Goal: Information Seeking & Learning: Learn about a topic

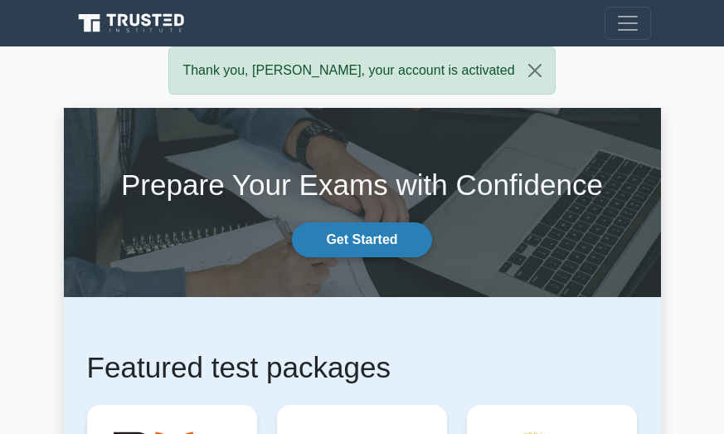
click at [363, 248] on link "Get Started" at bounding box center [361, 239] width 139 height 35
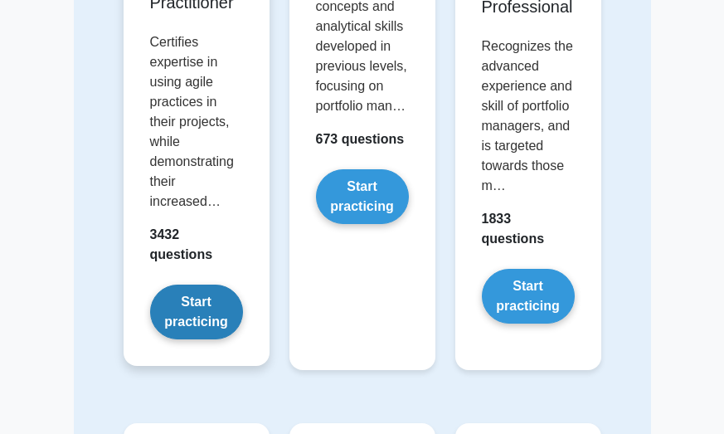
scroll to position [2653, 0]
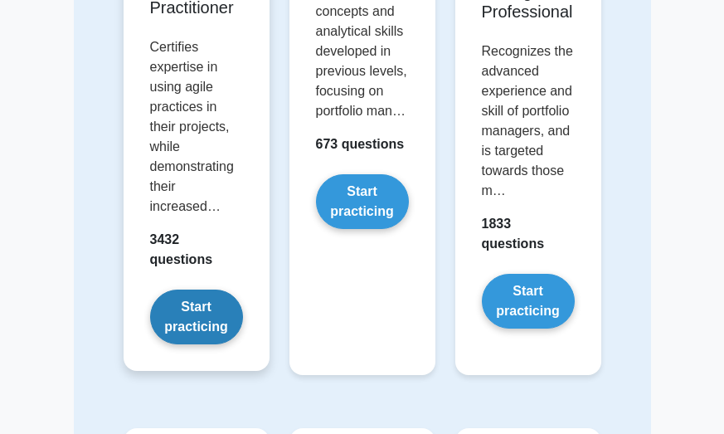
click at [209, 316] on link "Start practicing" at bounding box center [196, 316] width 93 height 55
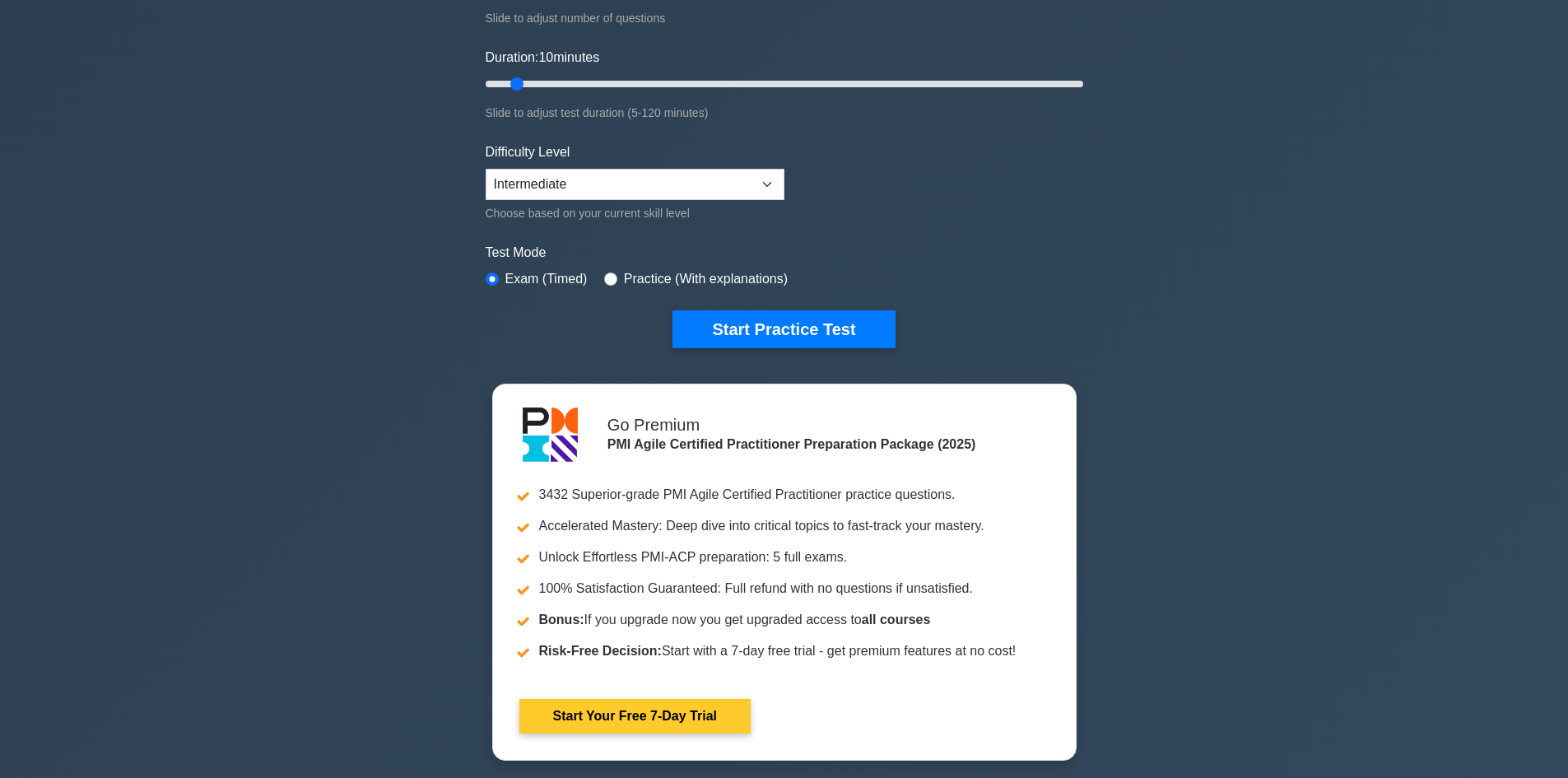
scroll to position [247, 0]
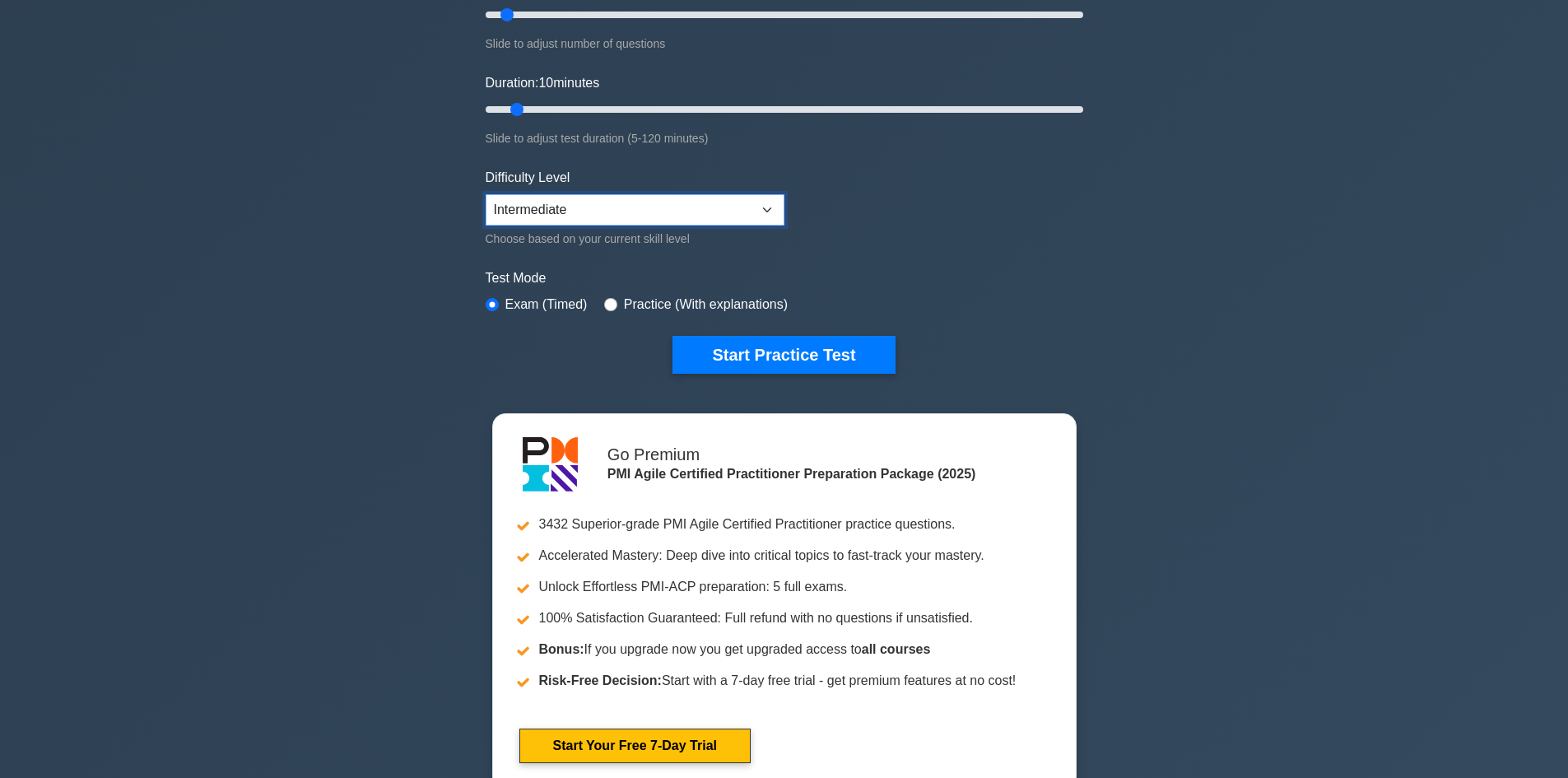
click at [718, 202] on select "Beginner Intermediate Expert" at bounding box center [635, 211] width 299 height 32
click at [718, 216] on form "Topics Agile Principles and Mindsets Effective Stakeholder Engagement Value-Dri…" at bounding box center [784, 119] width 598 height 509
click at [718, 359] on button "Start Practice Test" at bounding box center [784, 355] width 222 height 38
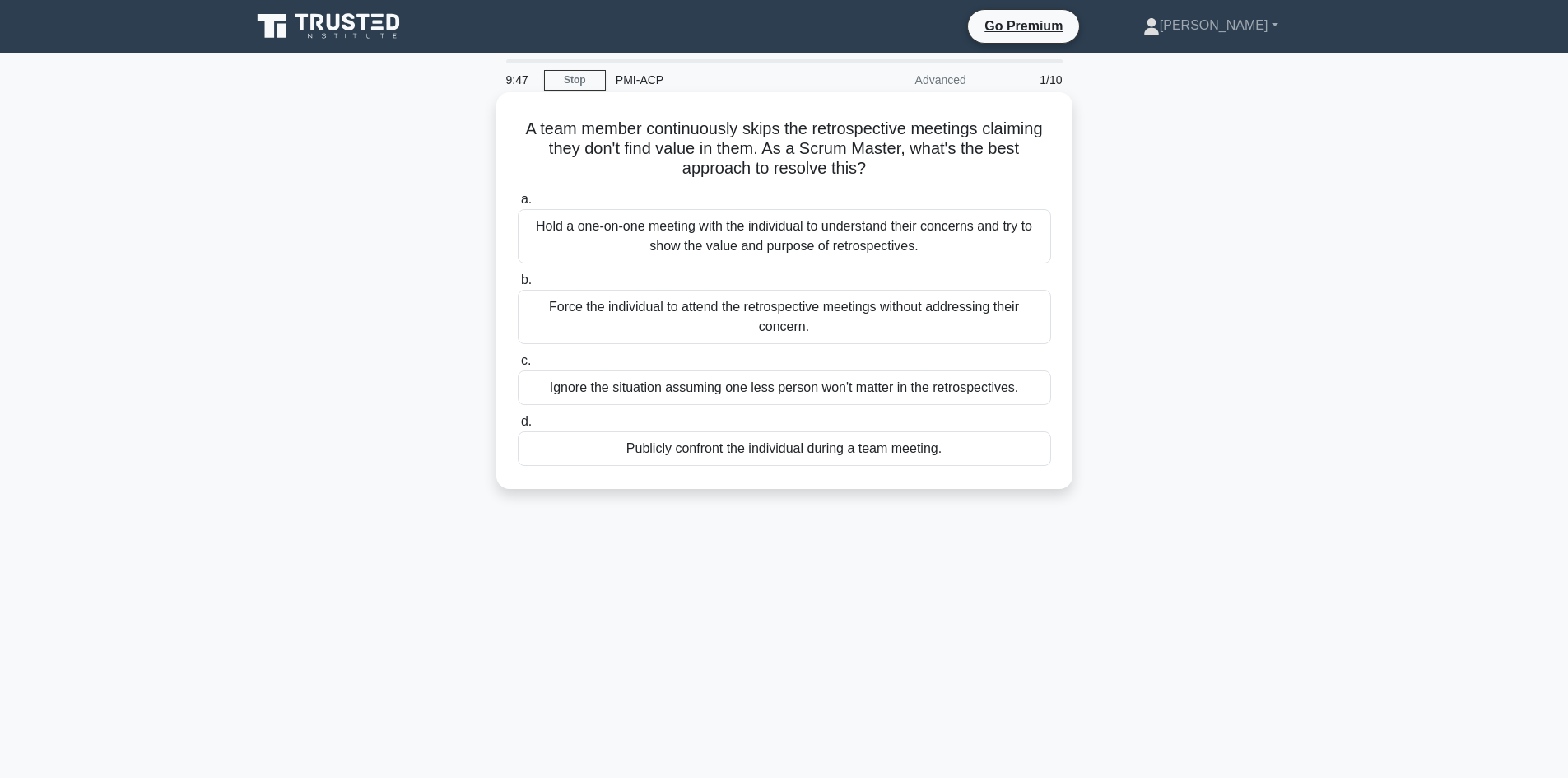
click at [633, 243] on div "Hold a one-on-one meeting with the individual to understand their concerns and …" at bounding box center [784, 236] width 533 height 55
click at [517, 205] on input "a. Hold a one-on-one meeting with the individual to understand their concerns a…" at bounding box center [517, 200] width 0 height 11
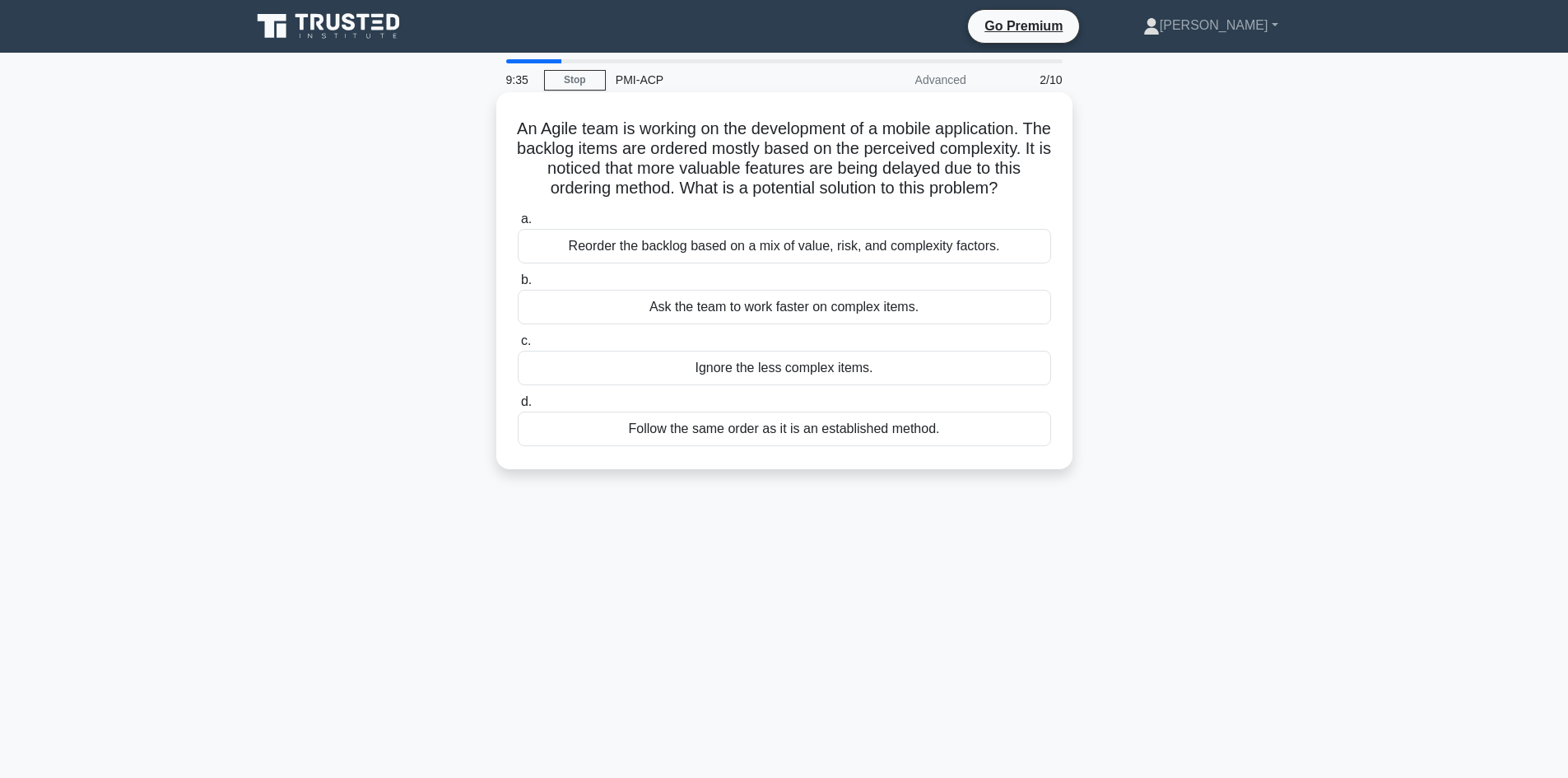
click at [574, 263] on div "Reorder the backlog based on a mix of value, risk, and complexity factors." at bounding box center [784, 245] width 533 height 35
click at [517, 225] on input "a. Reorder the backlog based on a mix of value, risk, and complexity factors." at bounding box center [517, 220] width 0 height 11
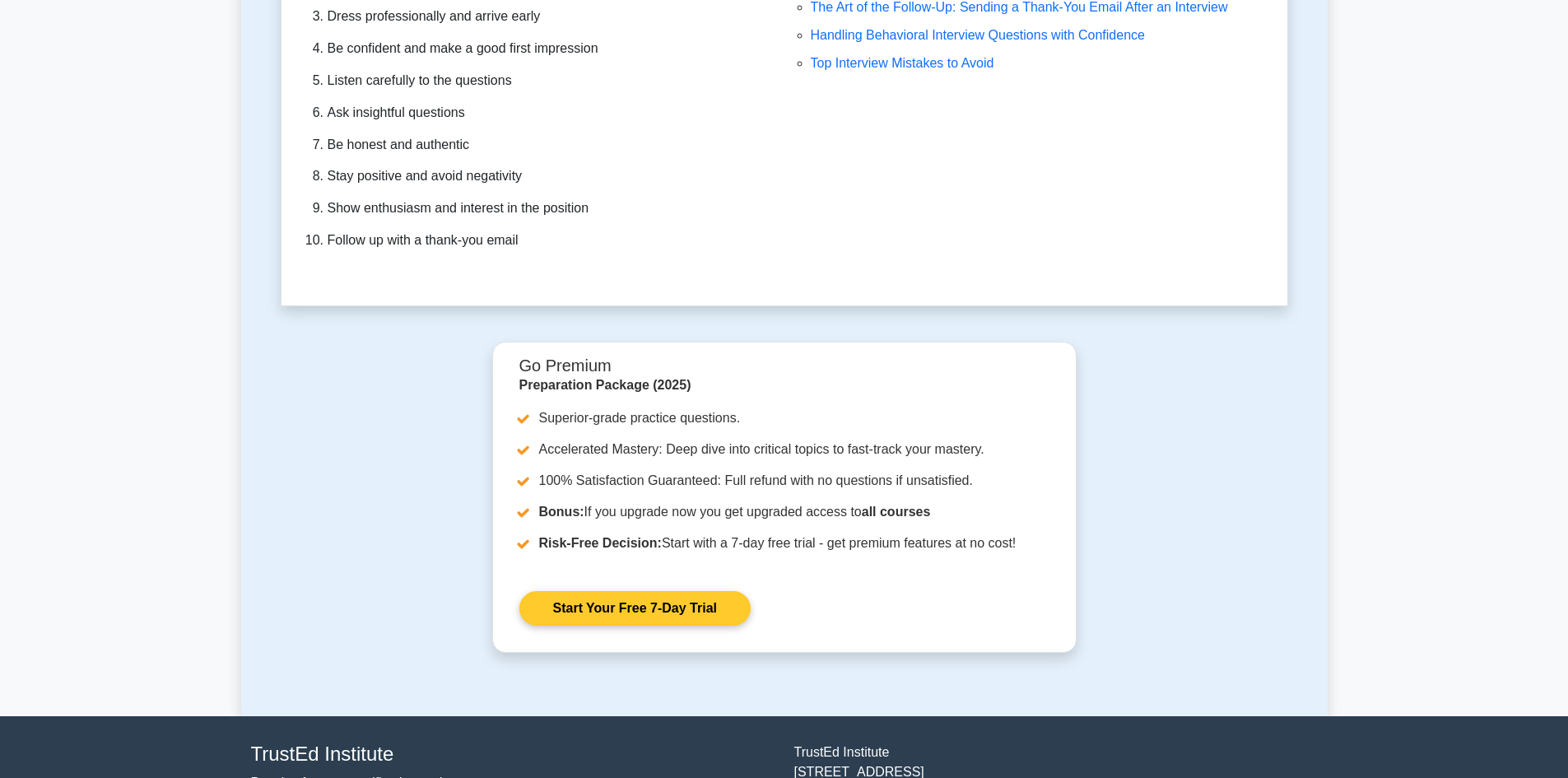
scroll to position [4578, 0]
